Goal: Task Accomplishment & Management: Use online tool/utility

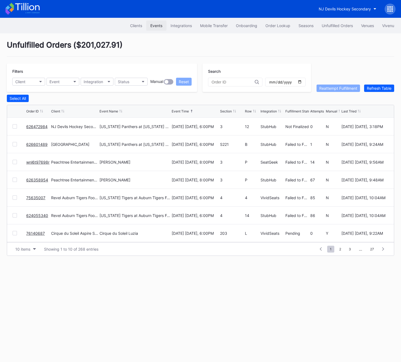
click at [146, 25] on button "Events" at bounding box center [156, 25] width 20 height 10
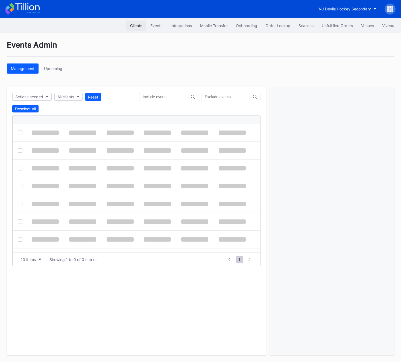
click at [135, 25] on div "Clients" at bounding box center [136, 25] width 12 height 5
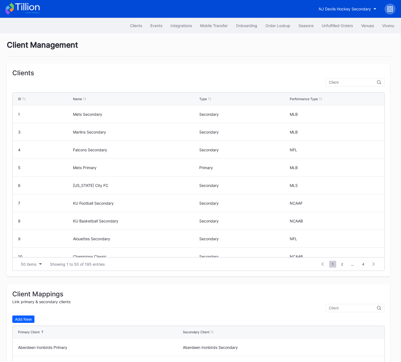
click at [339, 83] on input "text" at bounding box center [353, 82] width 48 height 4
type input "m"
type input "\"
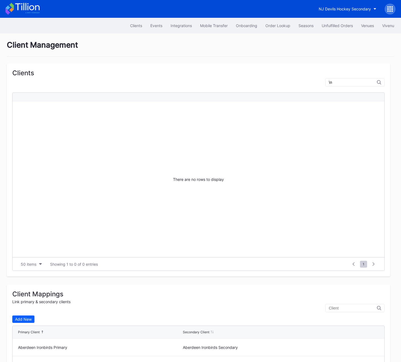
type input "\"
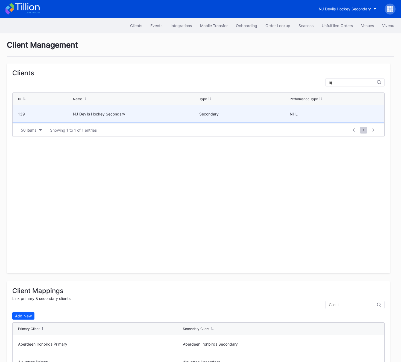
type input "nj"
click at [175, 116] on div "NJ Devils Hockey Secondary" at bounding box center [135, 113] width 125 height 17
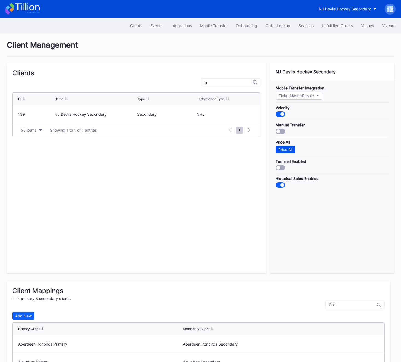
click at [291, 149] on div "Price All" at bounding box center [285, 149] width 14 height 5
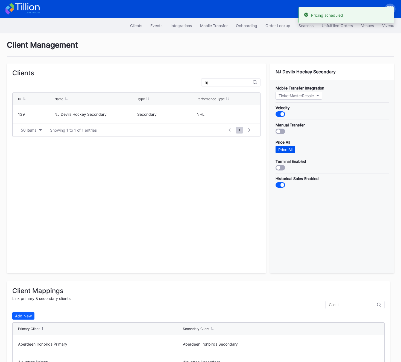
click at [291, 149] on div "Price All" at bounding box center [285, 149] width 14 height 5
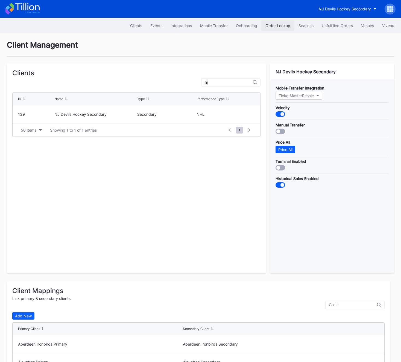
click at [288, 24] on div "Order Lookup" at bounding box center [277, 25] width 25 height 5
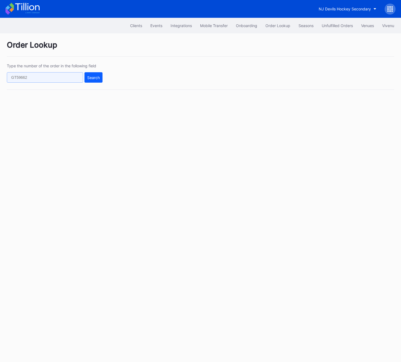
click at [29, 79] on input "text" at bounding box center [45, 77] width 76 height 10
paste input "p3p0tr99ll6"
click at [97, 74] on button "Search" at bounding box center [93, 77] width 18 height 10
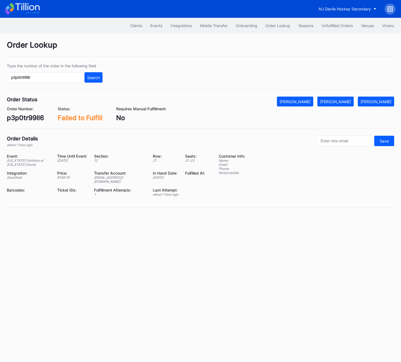
click at [354, 113] on div "Order Number: p3p0tr99ll6 Status: Failed to Fulfill Requires Manual Fulfillment…" at bounding box center [200, 113] width 387 height 15
click at [350, 96] on div "Order Lookup Type the number of the order in the following field p3p0tr99ll6 Se…" at bounding box center [200, 127] width 401 height 188
click at [349, 99] on div "[PERSON_NAME]" at bounding box center [335, 101] width 31 height 5
click at [24, 121] on div "p3p0tr99ll6" at bounding box center [25, 118] width 37 height 8
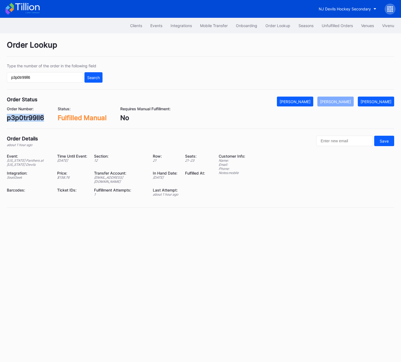
copy div "p3p0tr99ll6"
click at [43, 75] on input "p3p0tr99ll6" at bounding box center [45, 77] width 76 height 10
paste input "[PERSON_NAME]"
click at [39, 80] on input "[PERSON_NAME]" at bounding box center [45, 77] width 76 height 10
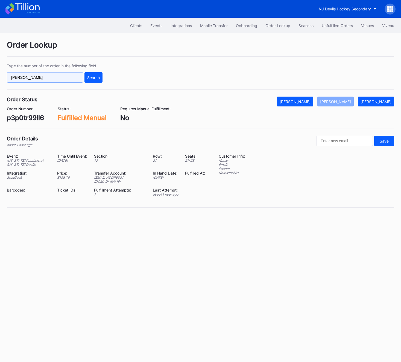
click at [39, 80] on input "[PERSON_NAME]" at bounding box center [45, 77] width 76 height 10
paste input "626624998"
click at [91, 80] on button "Search" at bounding box center [93, 77] width 18 height 10
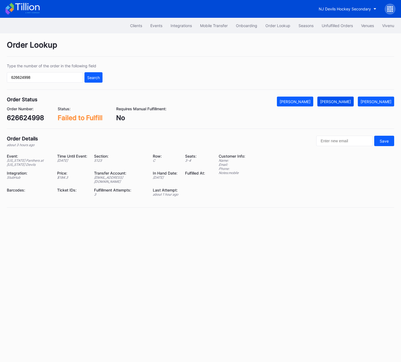
click at [348, 104] on button "[PERSON_NAME]" at bounding box center [335, 101] width 36 height 10
click at [58, 73] on input "626624998" at bounding box center [45, 77] width 76 height 10
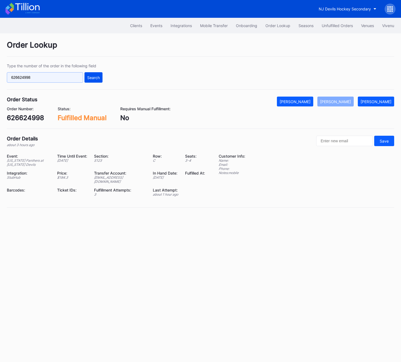
paste input "12933"
click at [99, 75] on div "Search" at bounding box center [93, 77] width 13 height 5
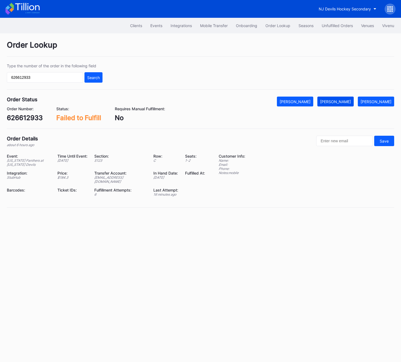
click at [347, 102] on div "[PERSON_NAME]" at bounding box center [335, 101] width 31 height 5
click at [51, 78] on input "626612933" at bounding box center [45, 77] width 76 height 10
paste input "01489"
click at [93, 77] on div "Search" at bounding box center [93, 77] width 13 height 5
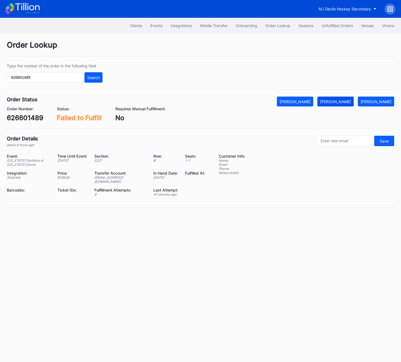
click at [335, 98] on button "[PERSON_NAME]" at bounding box center [335, 101] width 36 height 10
click at [52, 75] on input "626601489" at bounding box center [45, 77] width 76 height 10
paste input "34603"
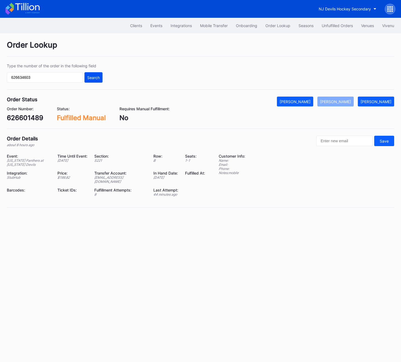
click at [89, 75] on div "Search" at bounding box center [93, 77] width 13 height 5
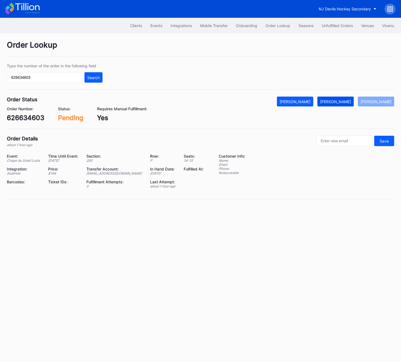
click at [350, 102] on div "[PERSON_NAME]" at bounding box center [335, 101] width 31 height 5
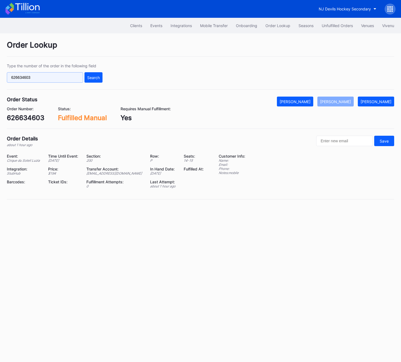
click at [30, 78] on input "626634603" at bounding box center [45, 77] width 76 height 10
paste input "15584"
type input "626615584"
click at [89, 76] on div "Search" at bounding box center [93, 77] width 13 height 5
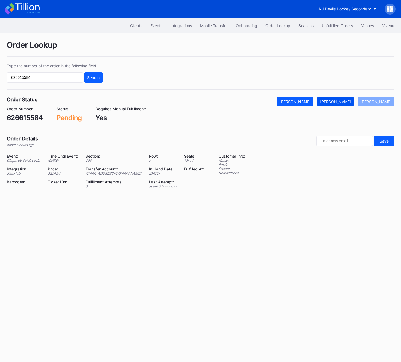
click at [348, 102] on div "[PERSON_NAME]" at bounding box center [335, 101] width 31 height 5
